Goal: Task Accomplishment & Management: Manage account settings

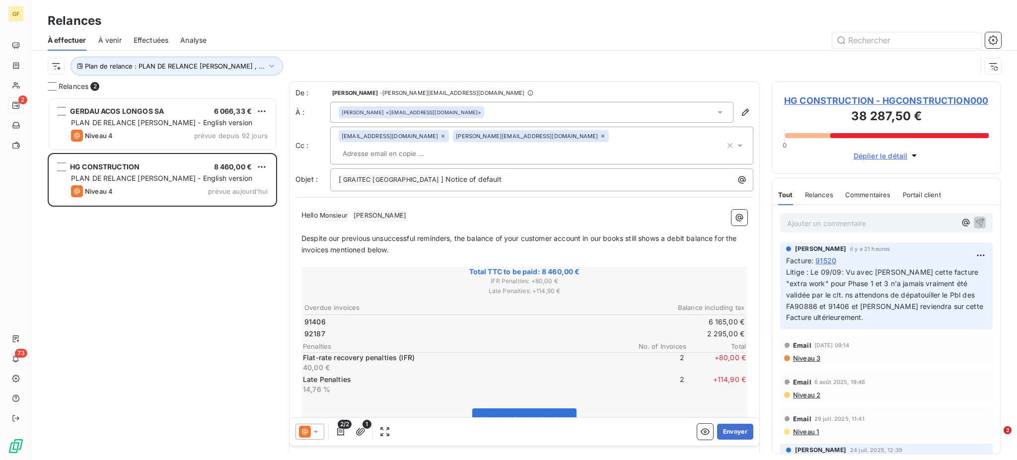
scroll to position [353, 219]
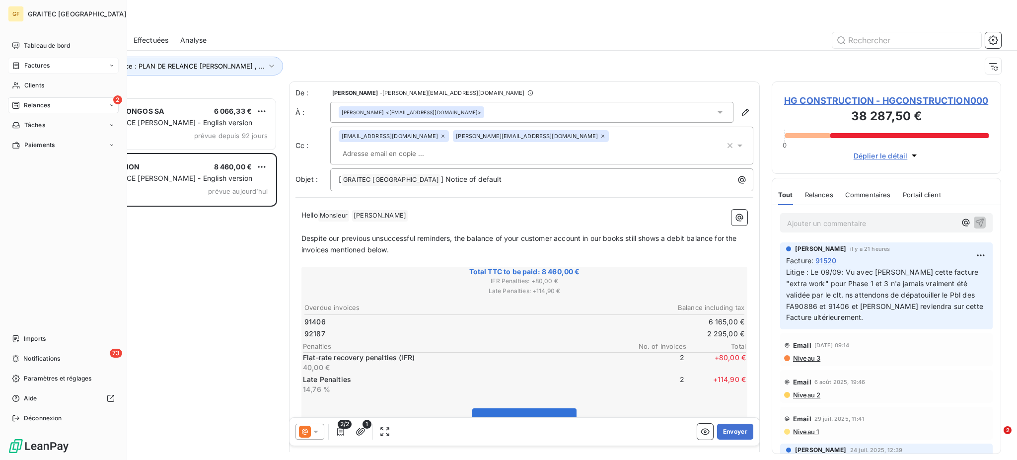
click at [45, 60] on div "Factures" at bounding box center [63, 66] width 111 height 16
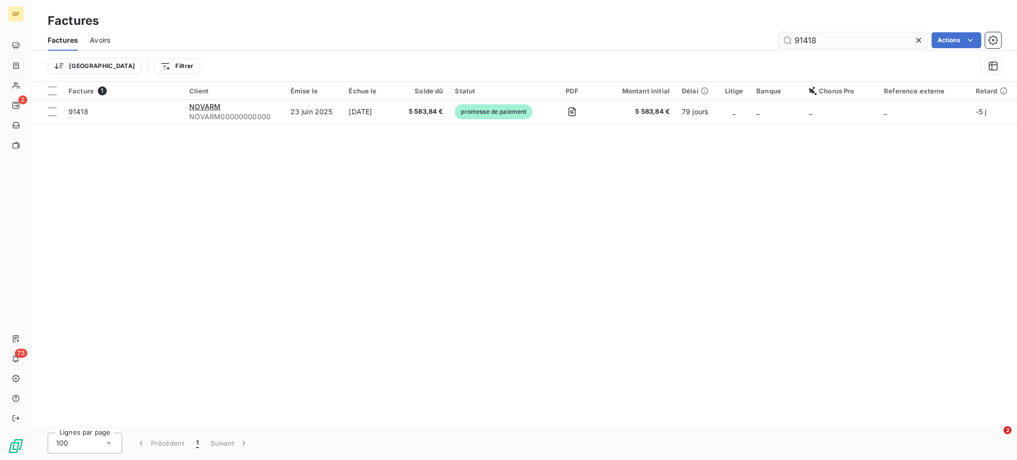
drag, startPoint x: 795, startPoint y: 37, endPoint x: 847, endPoint y: 46, distance: 51.8
click at [847, 46] on input "91418" at bounding box center [853, 40] width 149 height 16
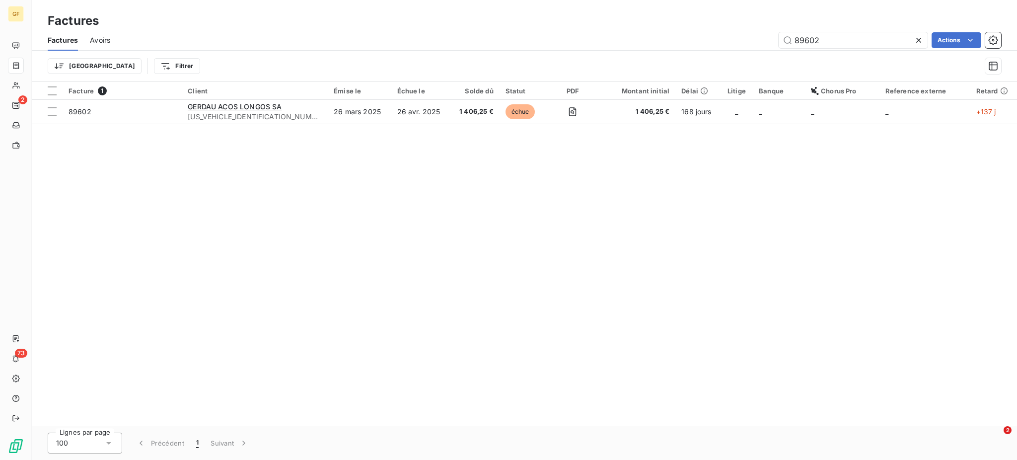
type input "89602"
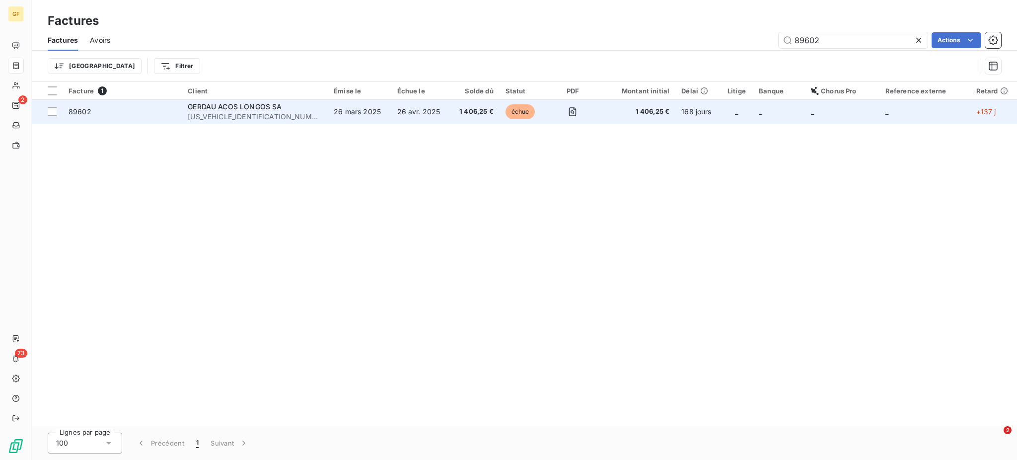
click at [419, 112] on td "26 avr. 2025" at bounding box center [420, 112] width 59 height 24
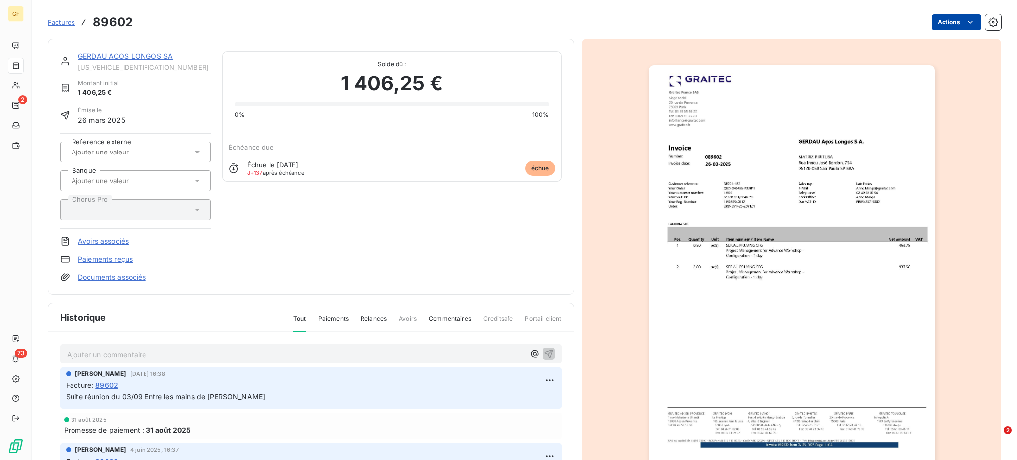
click at [965, 21] on html "GF 2 73 Factures 89602 Actions GERDAU ACOS LONGOS SA [US_VEHICLE_IDENTIFICATION…" at bounding box center [508, 230] width 1017 height 460
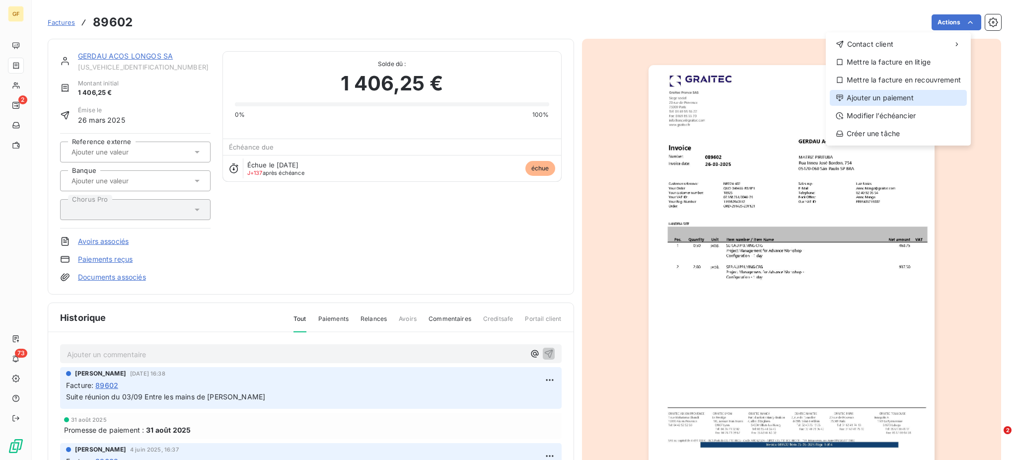
click at [902, 94] on div "Ajouter un paiement" at bounding box center [898, 98] width 137 height 16
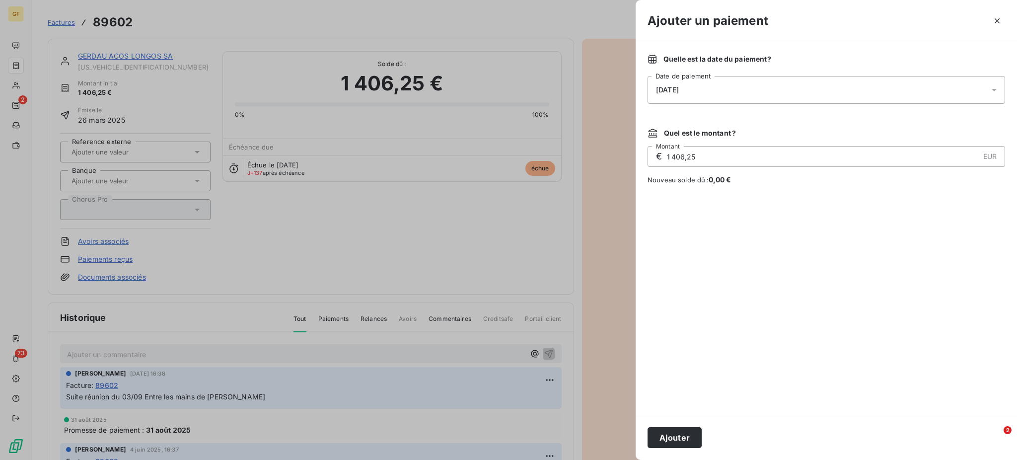
click at [996, 92] on icon at bounding box center [994, 90] width 10 height 10
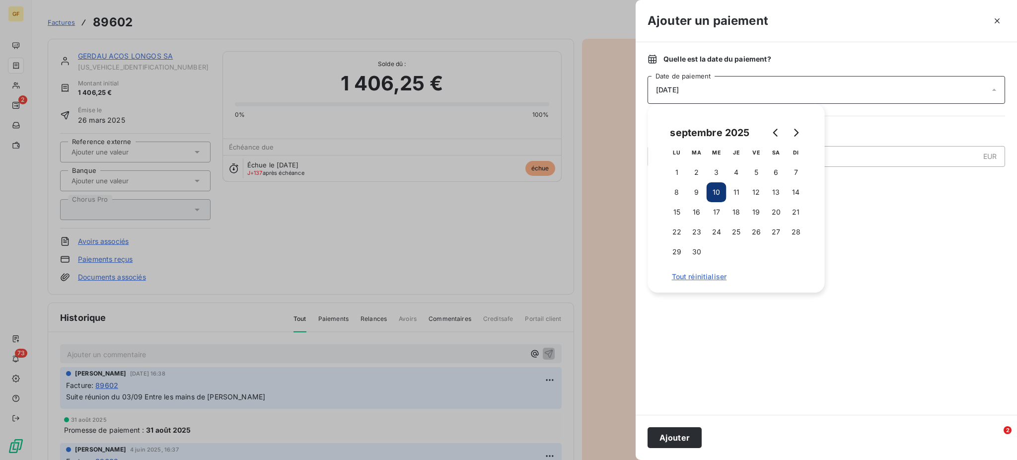
click at [720, 186] on button "10" at bounding box center [717, 192] width 20 height 20
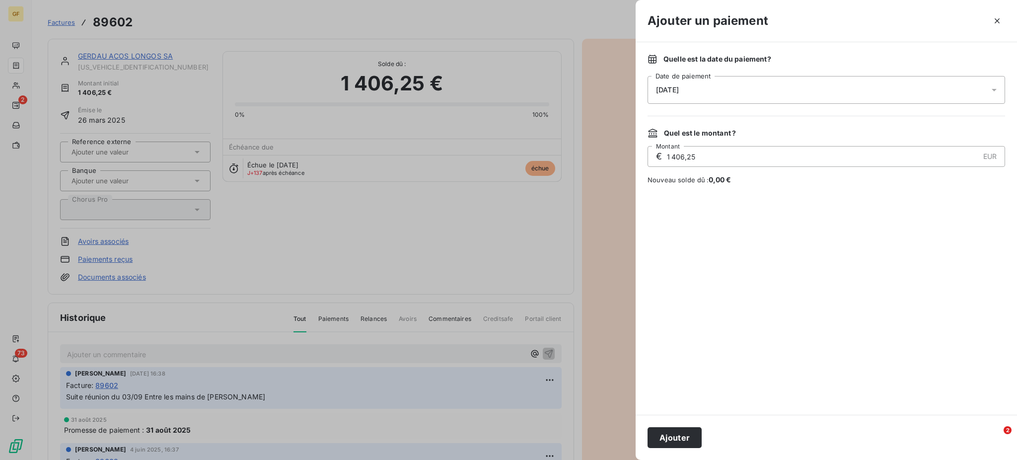
click at [851, 220] on div at bounding box center [827, 300] width 358 height 206
click at [689, 440] on button "Ajouter" at bounding box center [675, 437] width 54 height 21
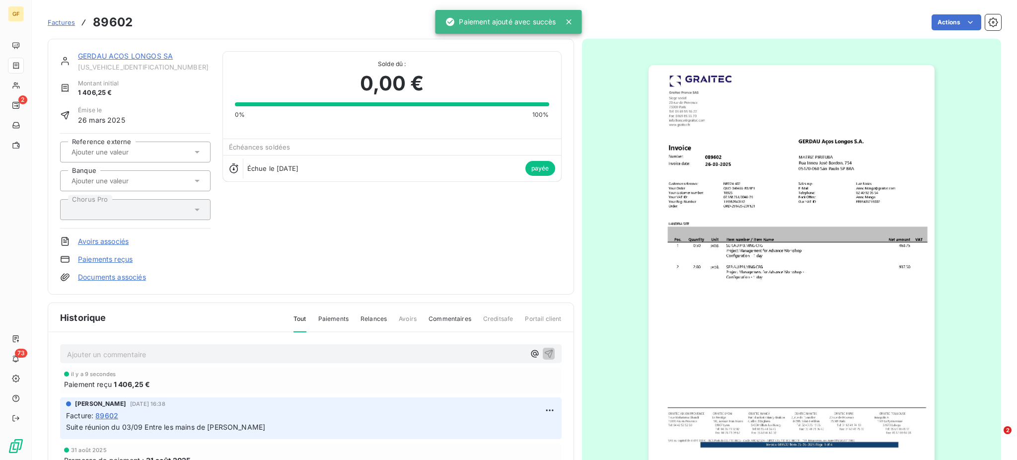
click at [87, 348] on p "Ajouter un commentaire ﻿" at bounding box center [296, 354] width 458 height 12
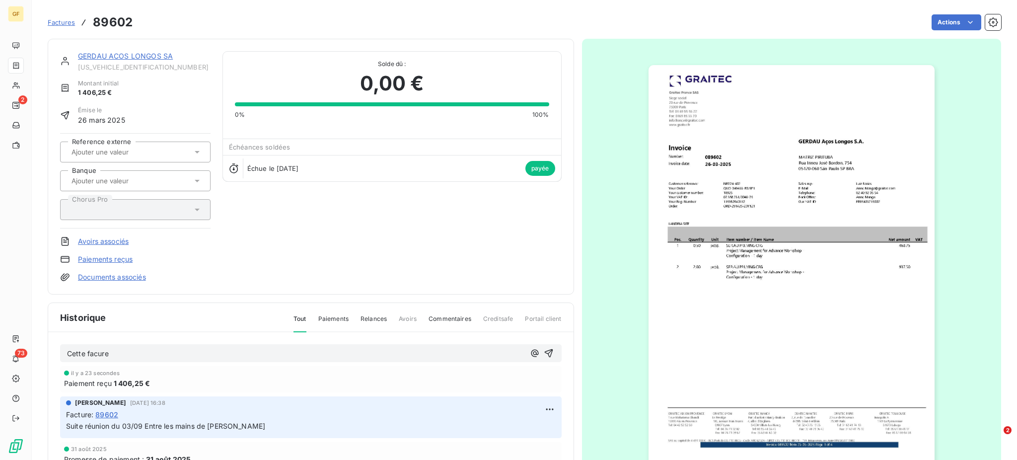
drag, startPoint x: 74, startPoint y: 348, endPoint x: 117, endPoint y: 361, distance: 44.5
click at [117, 361] on div "Cette facure" at bounding box center [311, 353] width 502 height 18
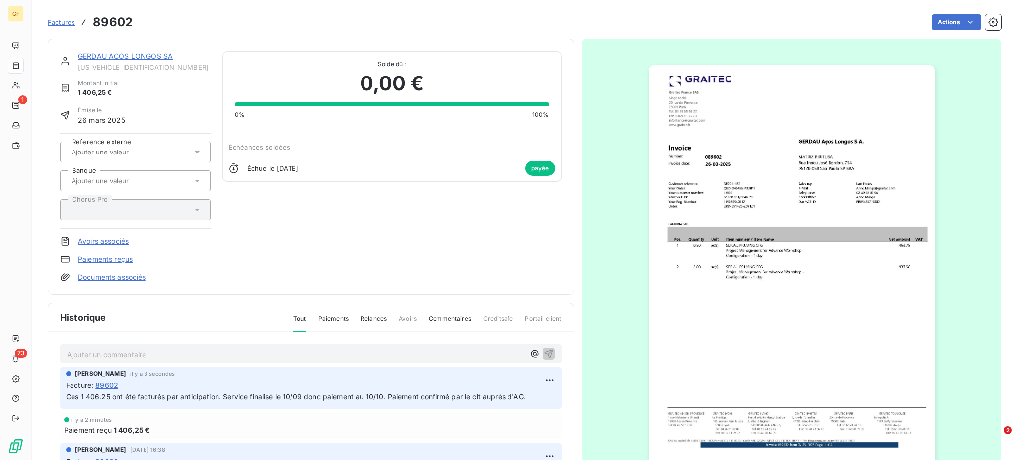
click at [522, 395] on span "Ces 1 406.25 ont été facturés par anticipation. Service finalisé le 10/09 donc …" at bounding box center [296, 396] width 460 height 8
drag, startPoint x: 522, startPoint y: 395, endPoint x: 530, endPoint y: 392, distance: 9.0
click at [530, 392] on p "Ces 1 406.25 ont été facturés par anticipation. Service finalisé le 10/09 donc …" at bounding box center [311, 396] width 490 height 11
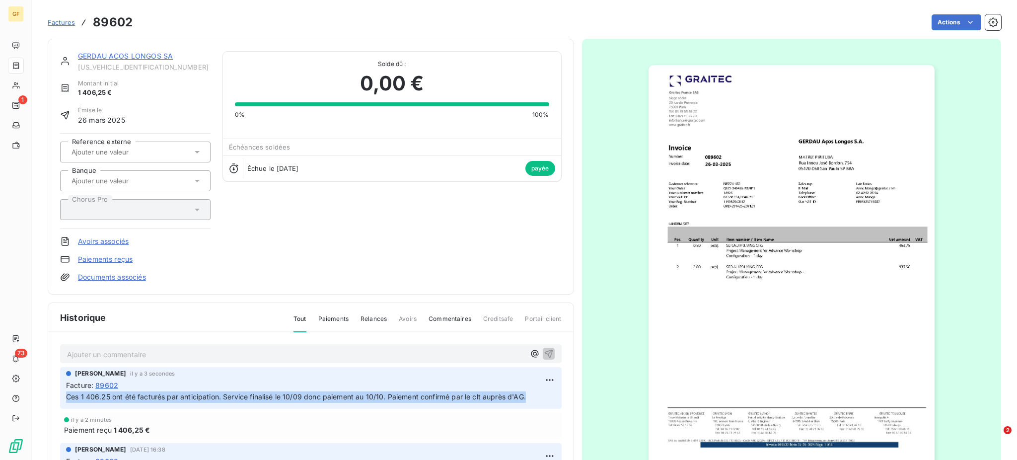
drag, startPoint x: 67, startPoint y: 393, endPoint x: 534, endPoint y: 402, distance: 466.9
click at [534, 402] on div "[PERSON_NAME] il y a 3 secondes Facture : 89602 Ces 1 406.25 ont été facturés p…" at bounding box center [311, 388] width 502 height 42
copy span "Ces 1 406.25 ont été facturés par anticipation. Service finalisé le 10/09 donc …"
click at [537, 378] on html "GF 1 73 Factures 89602 Actions GERDAU ACOS LONGOS SA [US_VEHICLE_IDENTIFICATION…" at bounding box center [508, 230] width 1017 height 460
click at [512, 420] on div "Supprimer" at bounding box center [511, 419] width 56 height 16
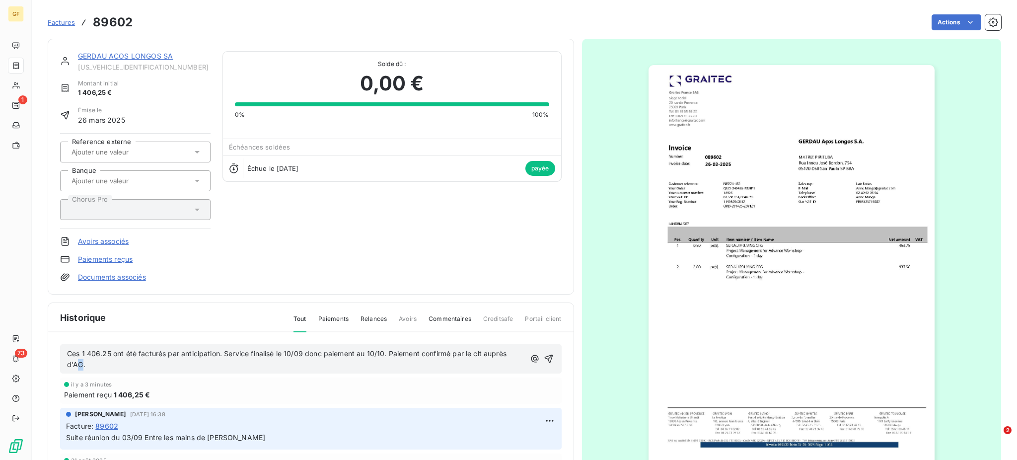
click at [82, 362] on span "Ces 1 406.25 ont été facturés par anticipation. Service finalisé le 10/09 donc …" at bounding box center [287, 359] width 441 height 20
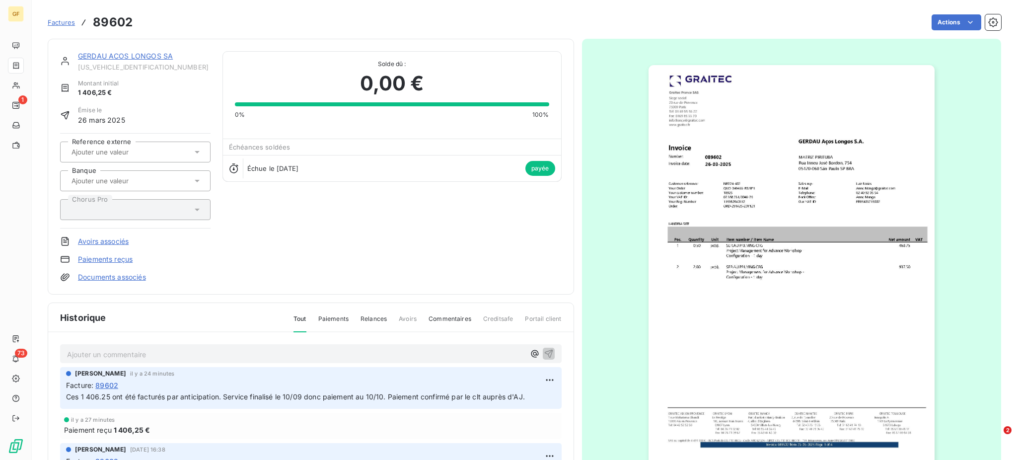
click at [60, 20] on span "Factures" at bounding box center [61, 22] width 27 height 8
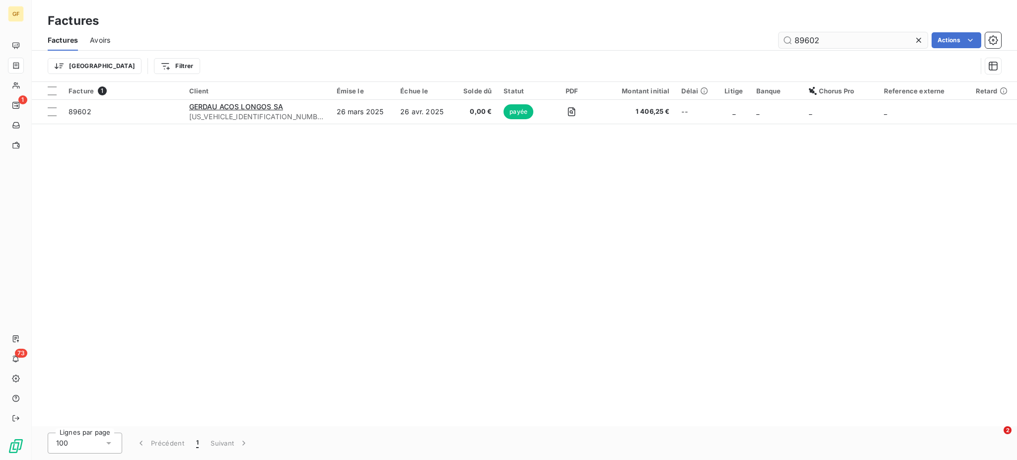
drag, startPoint x: 793, startPoint y: 45, endPoint x: 849, endPoint y: 43, distance: 56.1
click at [849, 43] on input "89602" at bounding box center [853, 40] width 149 height 16
type input "92125"
